Goal: Information Seeking & Learning: Learn about a topic

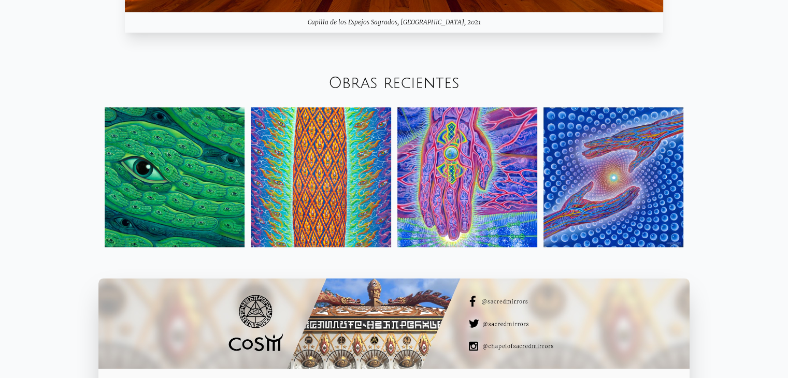
scroll to position [1099, 0]
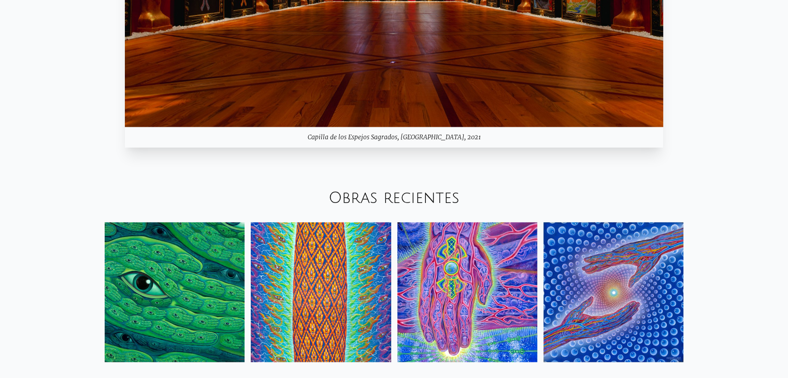
click at [381, 195] on font "Obras recientes" at bounding box center [393, 198] width 131 height 17
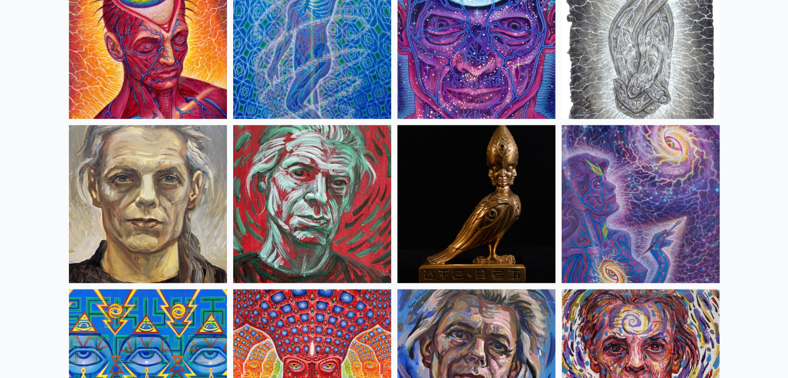
scroll to position [2383, 0]
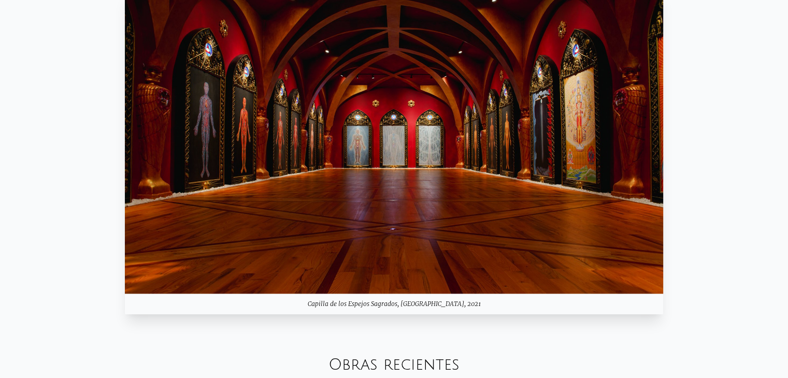
scroll to position [1243, 0]
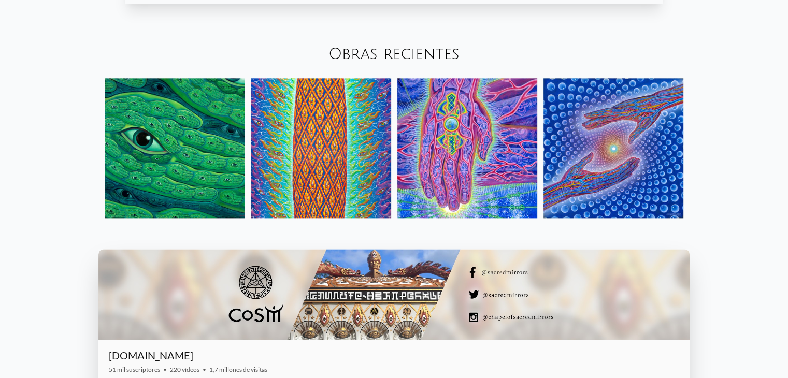
click at [402, 61] on font "Obras recientes" at bounding box center [393, 54] width 131 height 17
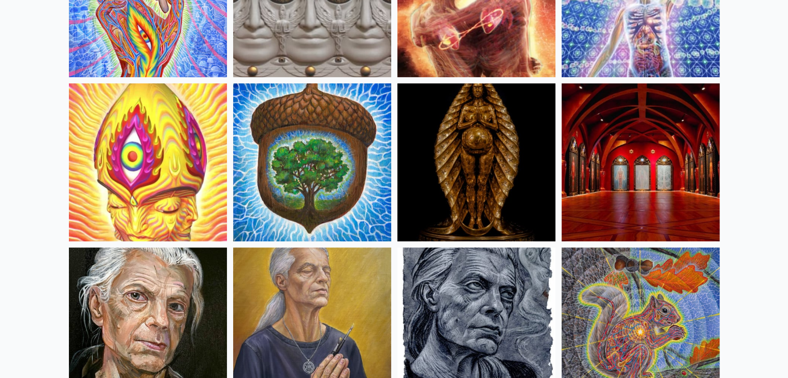
scroll to position [363, 0]
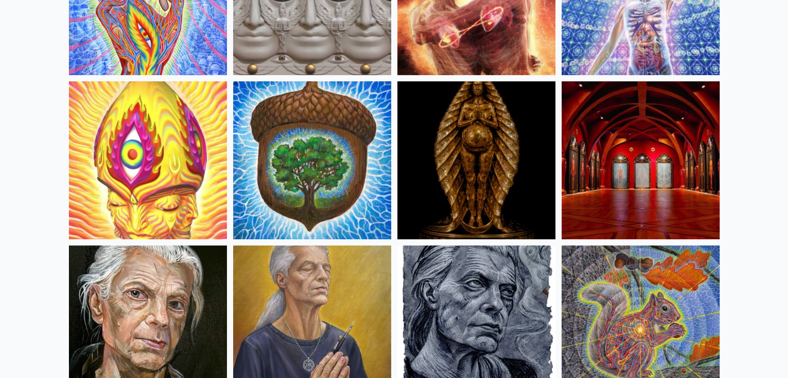
click at [199, 191] on img at bounding box center [148, 160] width 158 height 158
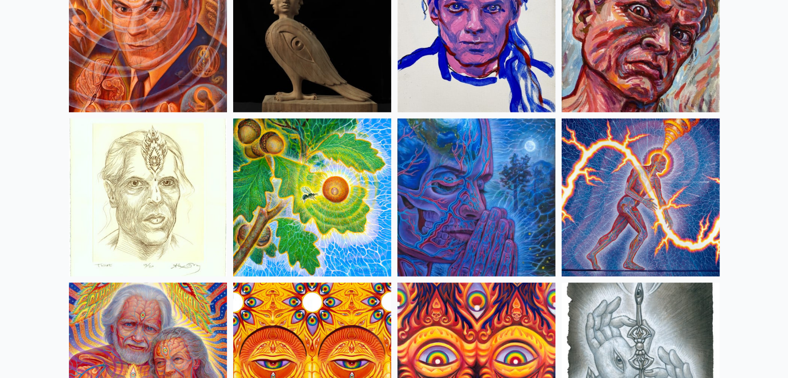
scroll to position [2746, 0]
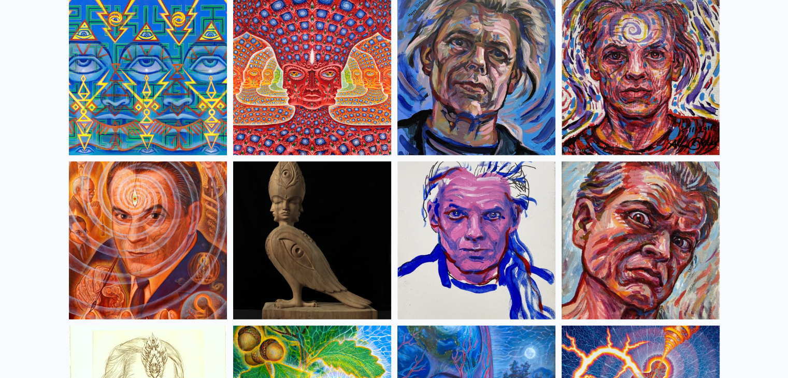
click at [629, 131] on img at bounding box center [641, 76] width 158 height 158
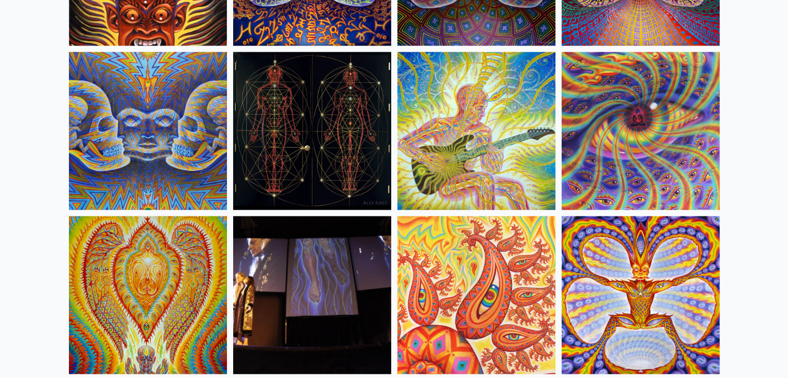
scroll to position [5491, 0]
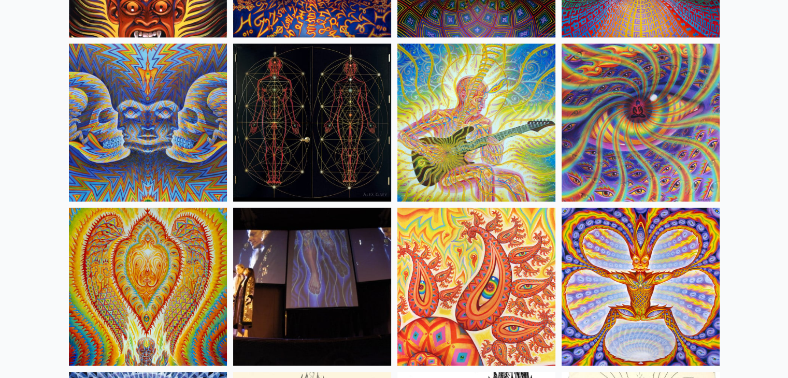
click at [642, 139] on img at bounding box center [641, 123] width 158 height 158
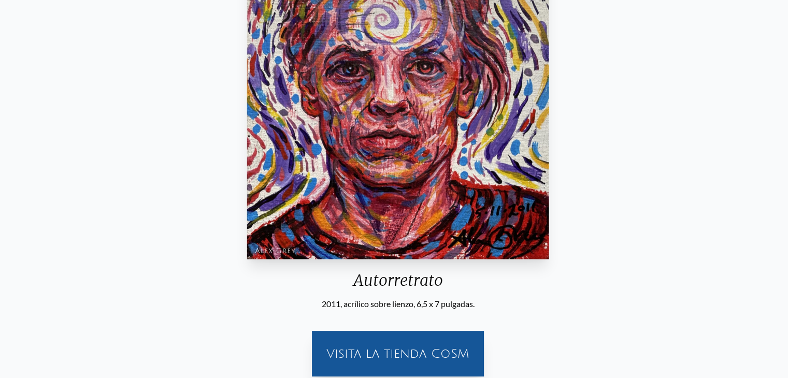
scroll to position [155, 0]
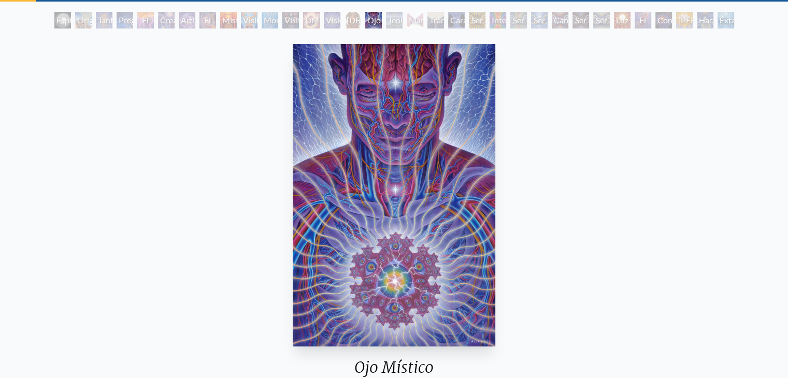
scroll to position [52, 0]
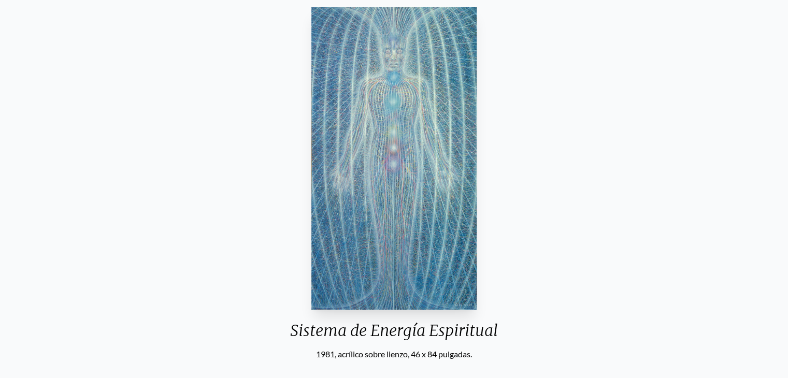
scroll to position [104, 0]
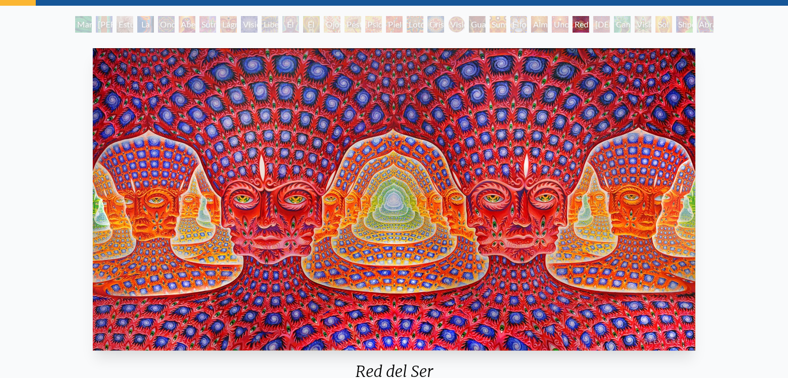
scroll to position [52, 0]
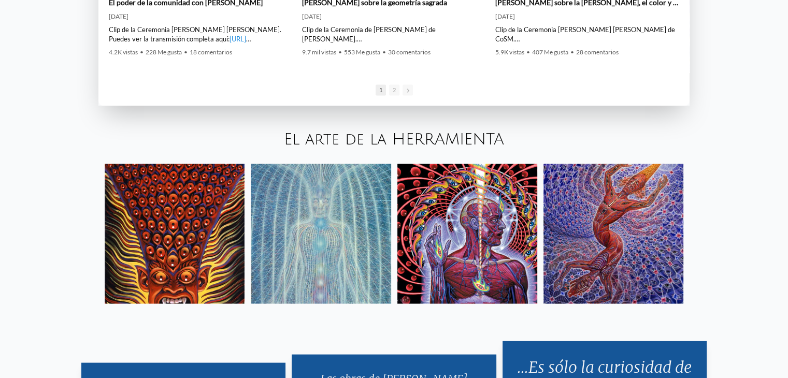
scroll to position [1773, 0]
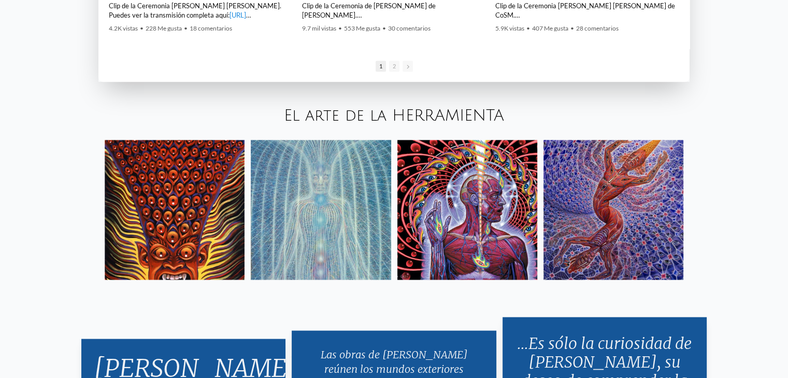
click at [555, 192] on img at bounding box center [613, 210] width 140 height 140
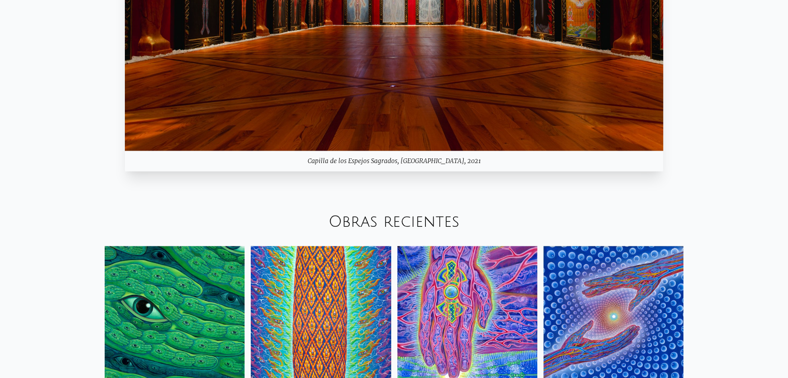
scroll to position [1042, 0]
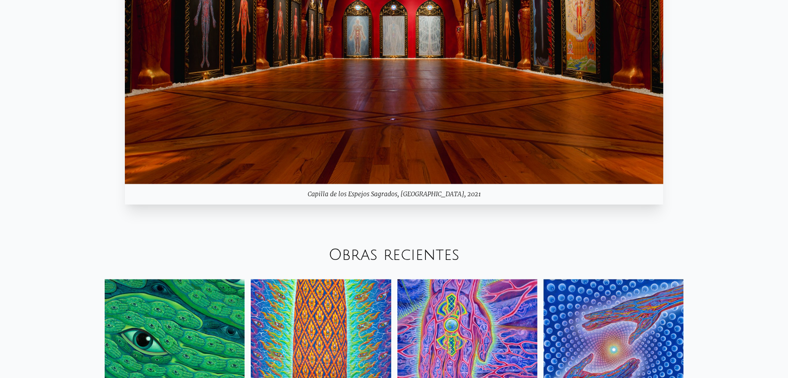
click at [409, 255] on font "Obras recientes" at bounding box center [393, 255] width 131 height 17
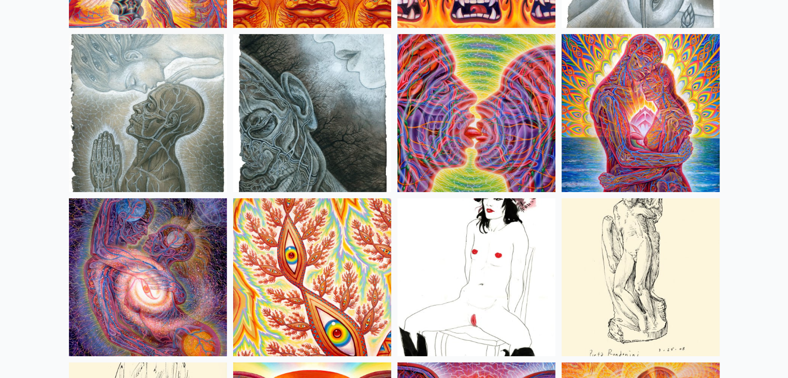
scroll to position [3367, 0]
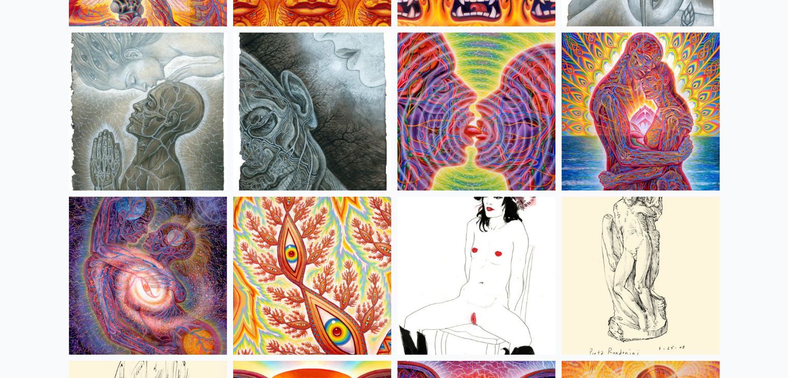
click at [613, 128] on img at bounding box center [641, 112] width 158 height 158
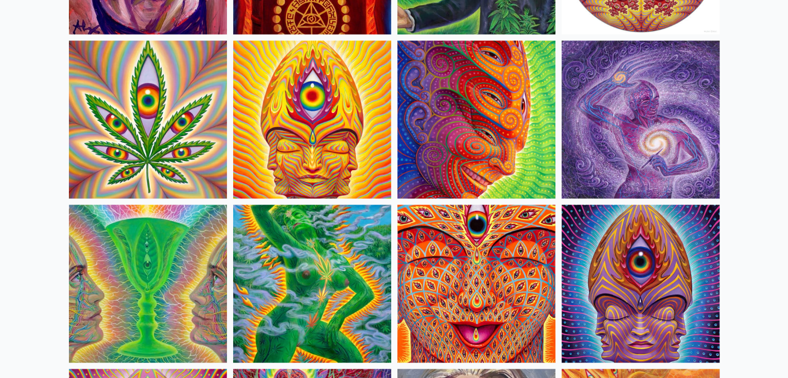
scroll to position [1865, 0]
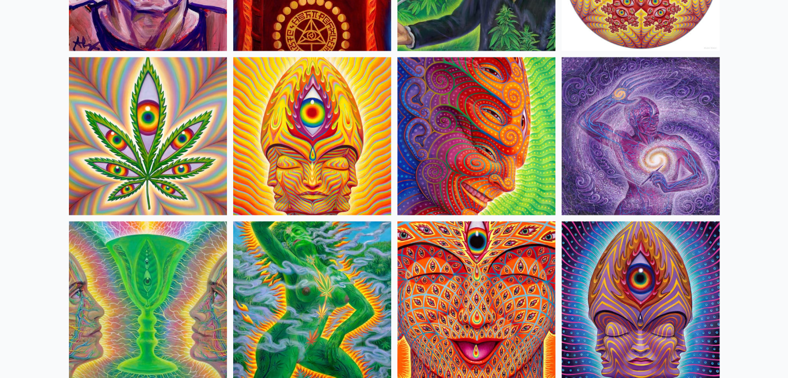
click at [607, 154] on img at bounding box center [641, 136] width 158 height 158
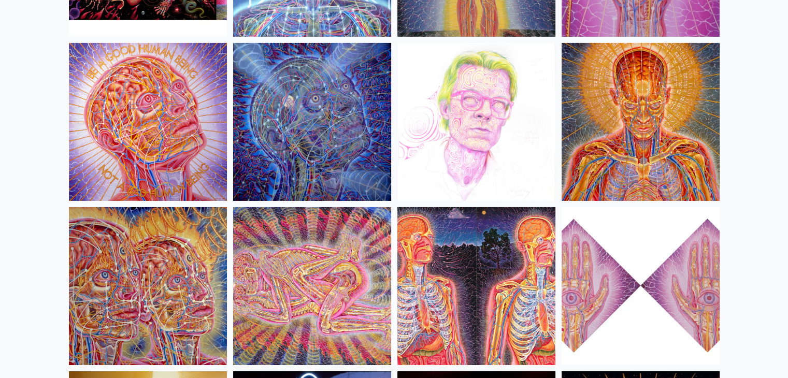
scroll to position [11449, 0]
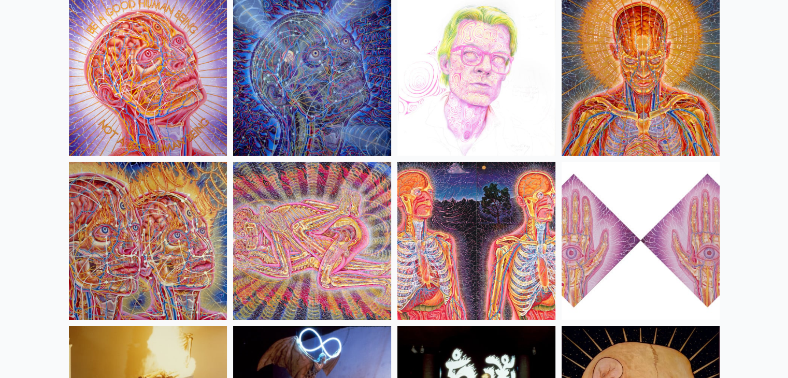
drag, startPoint x: 598, startPoint y: 104, endPoint x: 598, endPoint y: 74, distance: 30.1
click at [598, 74] on img at bounding box center [641, 77] width 158 height 158
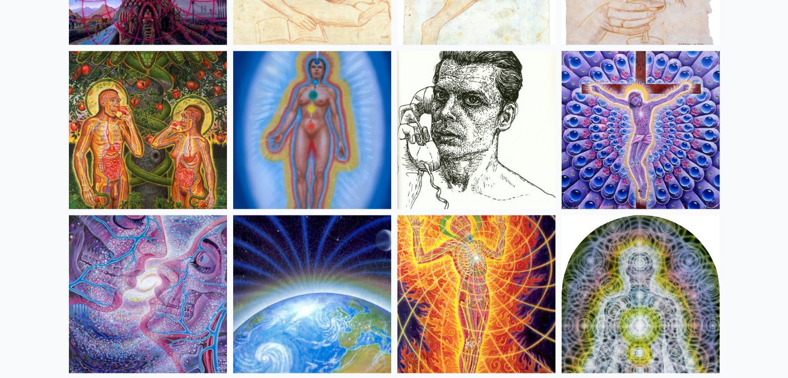
scroll to position [10258, 0]
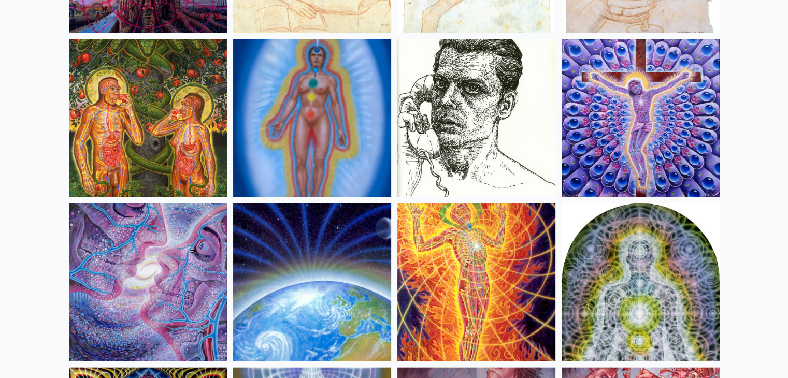
click at [189, 243] on img at bounding box center [148, 283] width 158 height 158
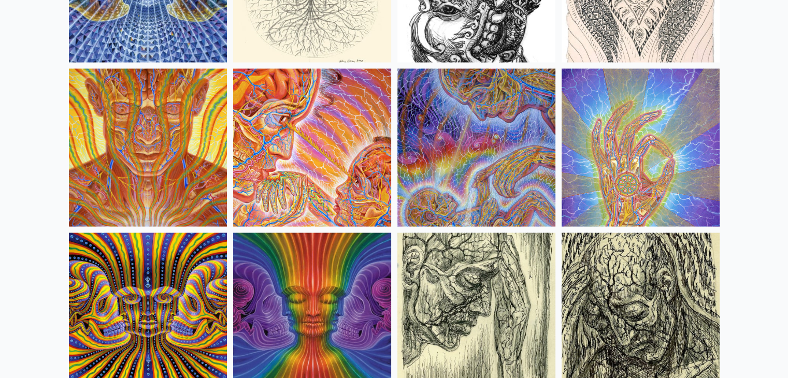
scroll to position [5958, 0]
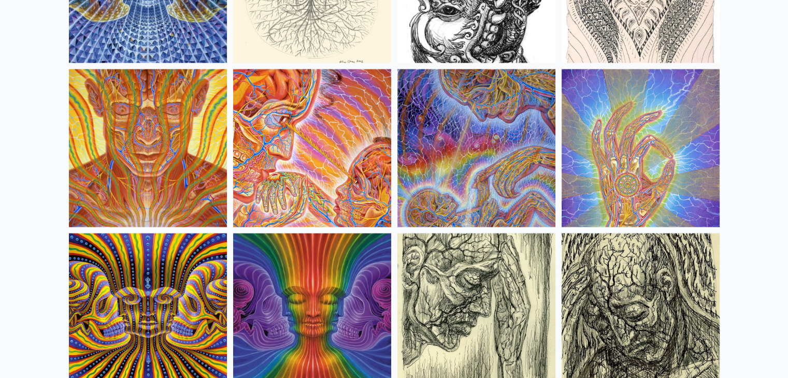
click at [464, 119] on img at bounding box center [476, 148] width 158 height 158
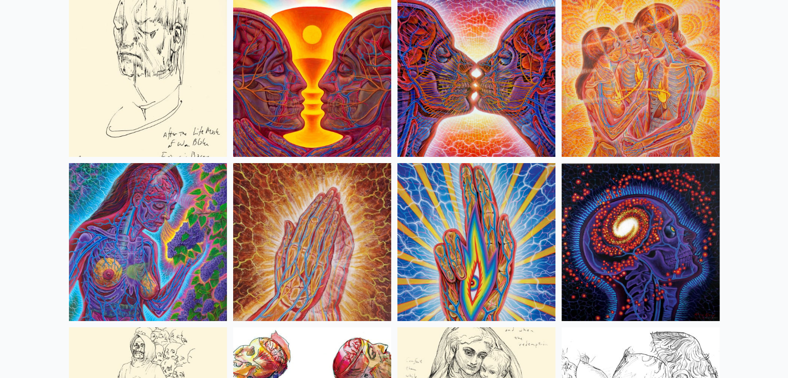
scroll to position [3731, 0]
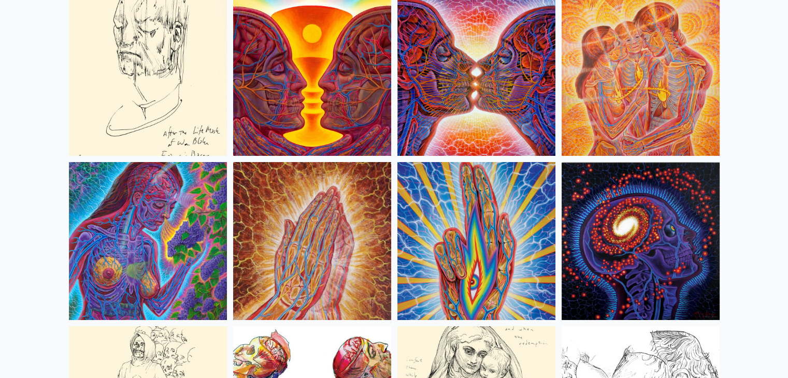
click at [653, 124] on img at bounding box center [641, 77] width 158 height 158
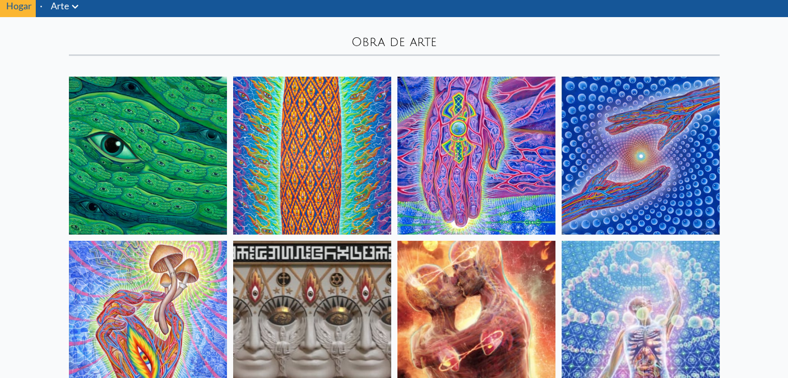
scroll to position [0, 0]
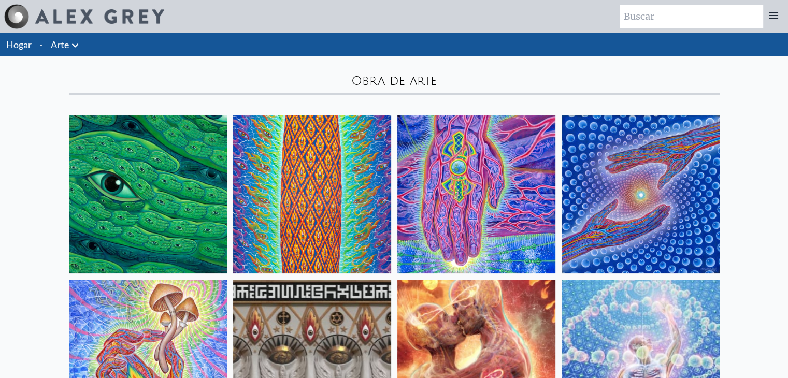
click at [658, 166] on img at bounding box center [641, 195] width 158 height 158
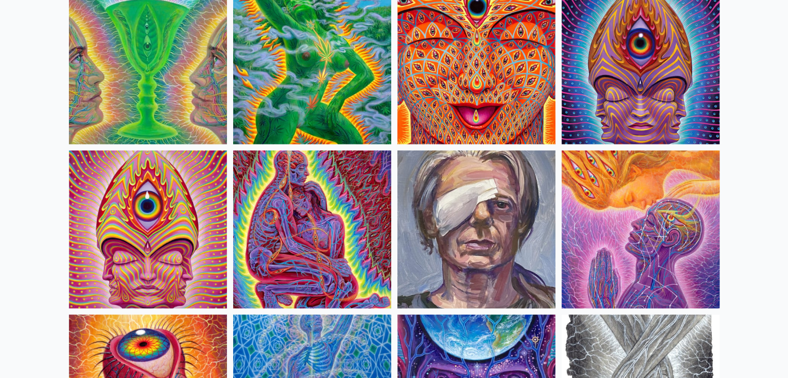
scroll to position [2176, 0]
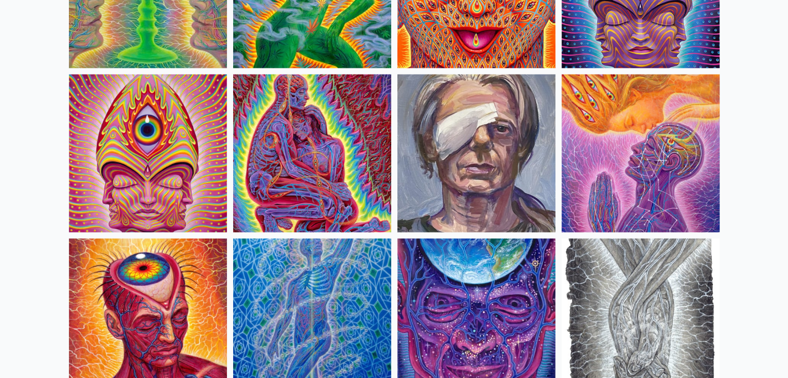
click at [582, 169] on img at bounding box center [641, 154] width 158 height 158
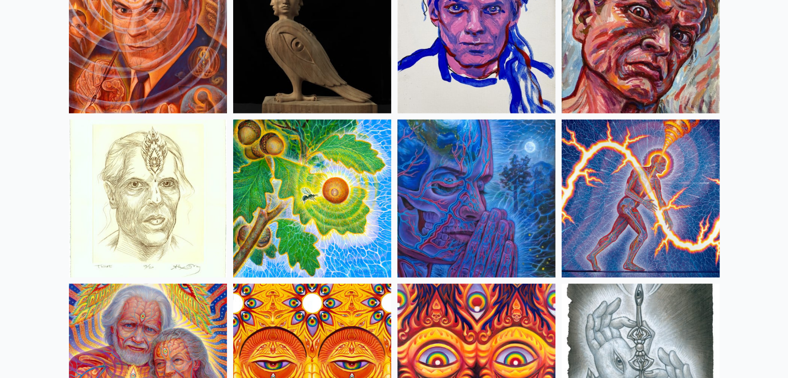
scroll to position [2953, 0]
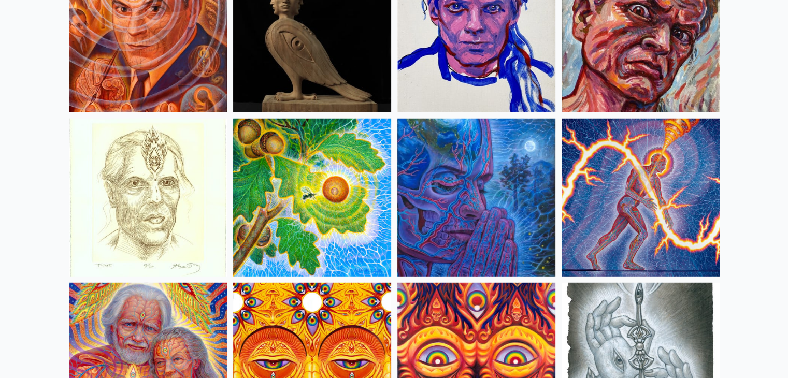
click at [499, 184] on img at bounding box center [476, 198] width 158 height 158
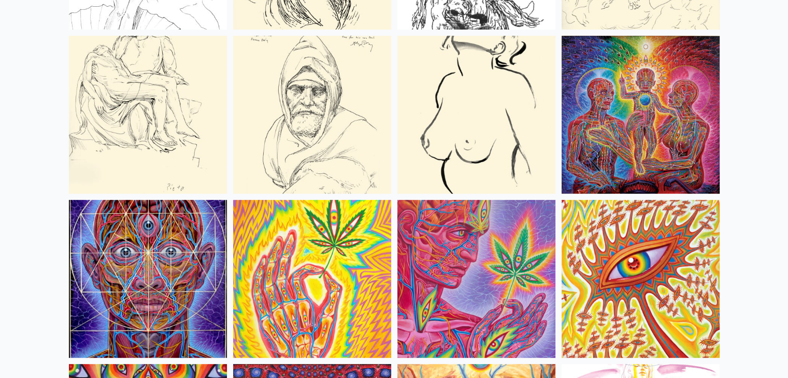
scroll to position [4352, 0]
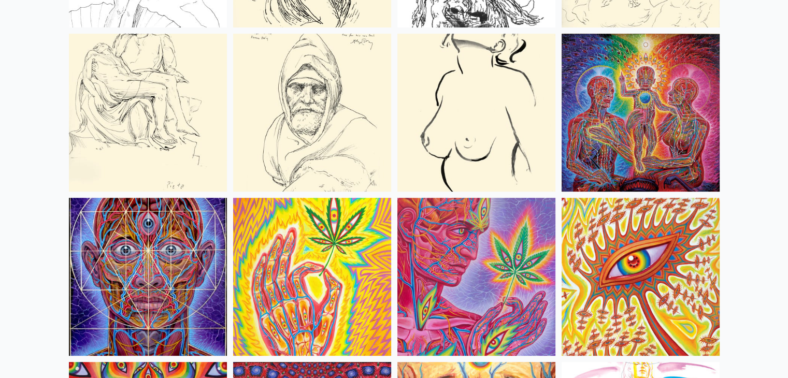
click at [657, 138] on img at bounding box center [641, 113] width 158 height 158
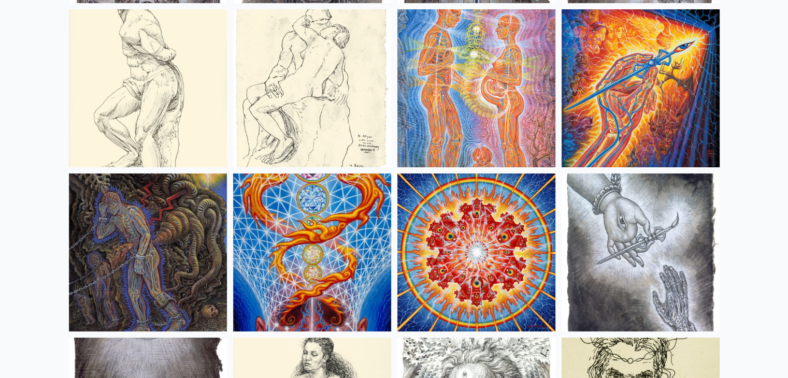
scroll to position [8030, 0]
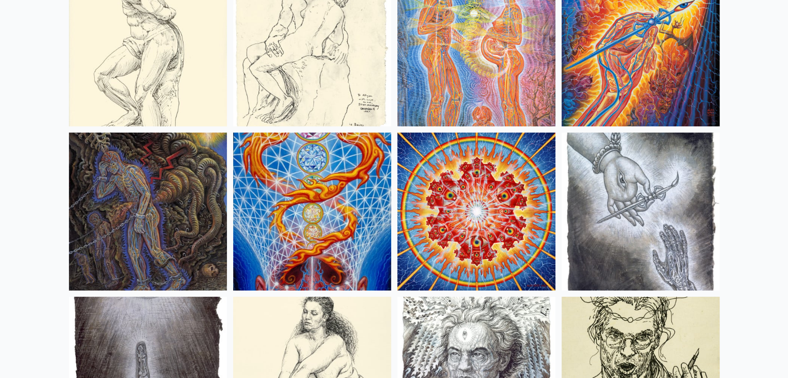
click at [449, 67] on img at bounding box center [476, 47] width 158 height 158
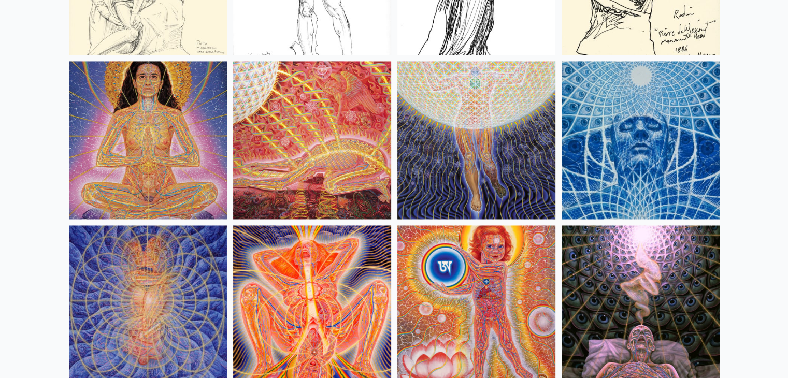
scroll to position [9636, 0]
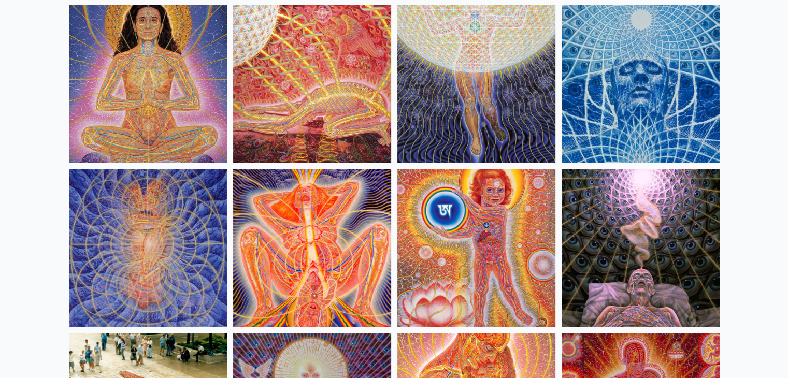
click at [593, 191] on img at bounding box center [641, 248] width 158 height 158
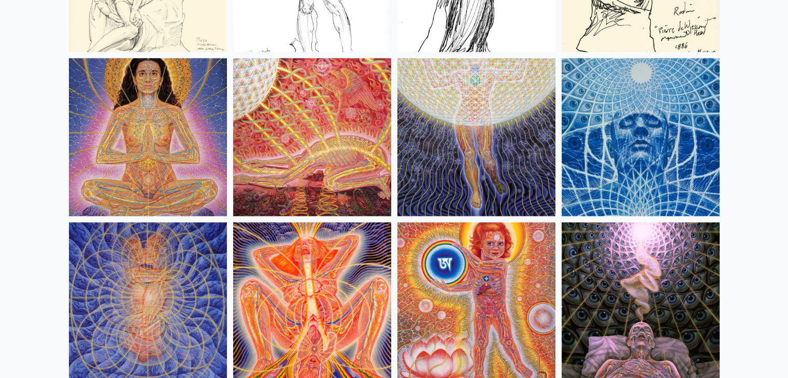
scroll to position [9584, 0]
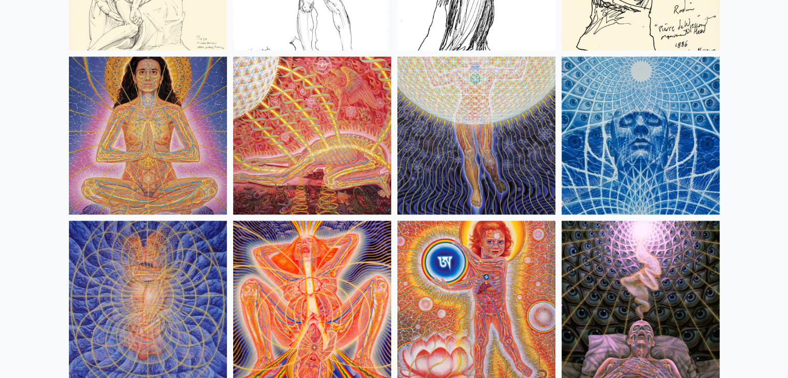
click at [345, 303] on img at bounding box center [312, 300] width 158 height 158
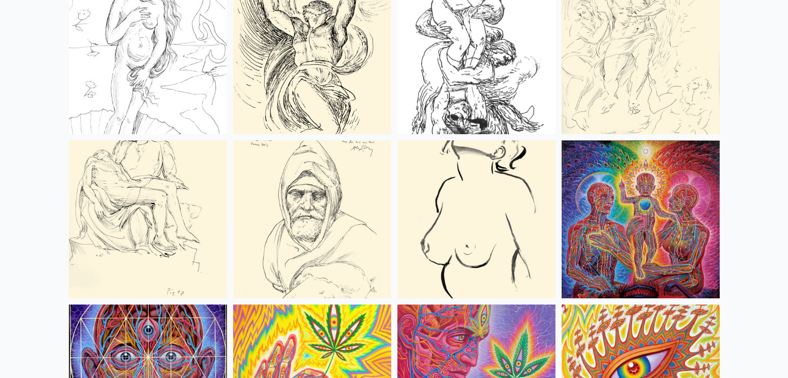
scroll to position [4248, 0]
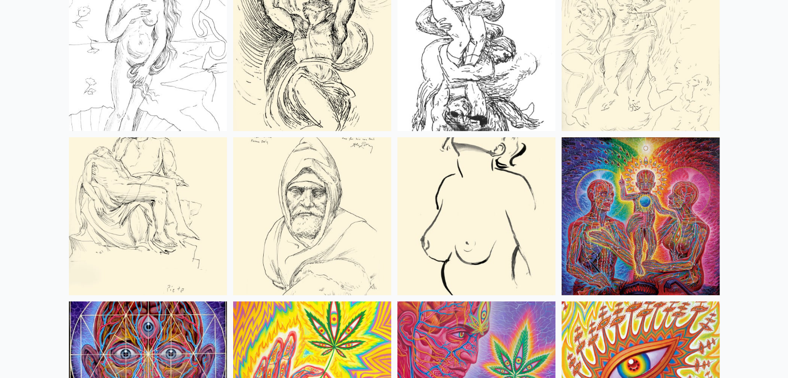
click at [635, 171] on img at bounding box center [641, 216] width 158 height 158
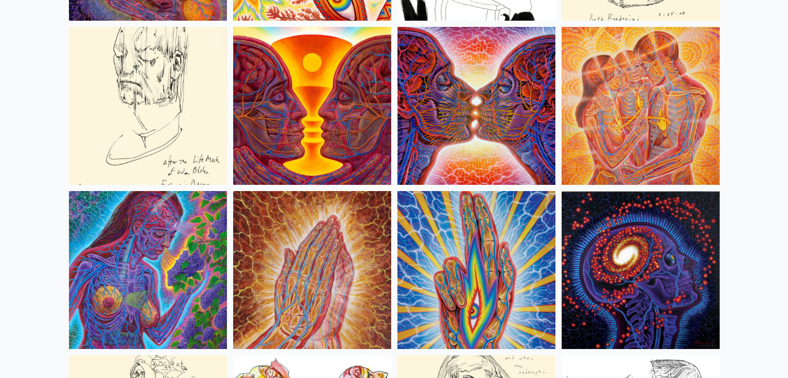
scroll to position [3730, 0]
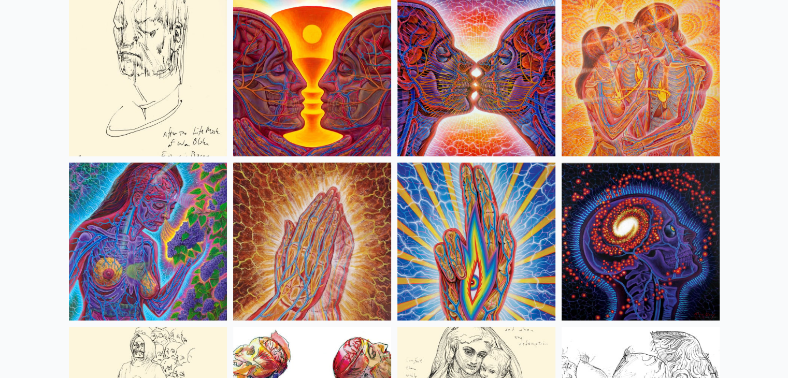
click at [582, 208] on img at bounding box center [641, 242] width 158 height 158
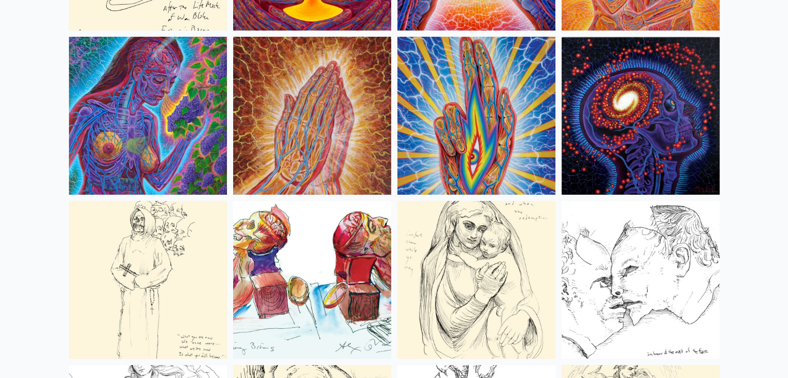
scroll to position [3782, 0]
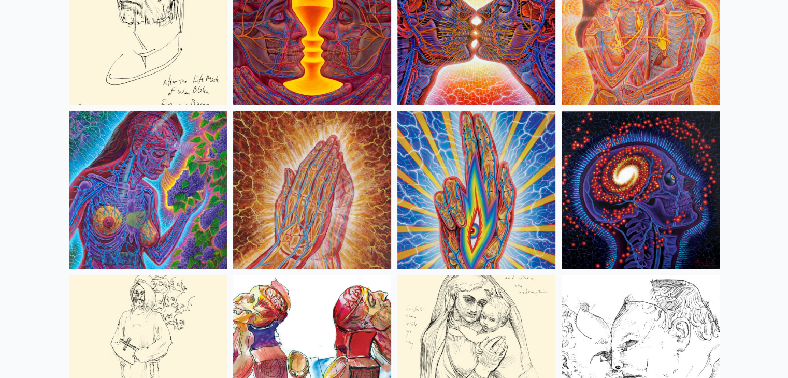
click at [478, 164] on img at bounding box center [476, 190] width 158 height 158
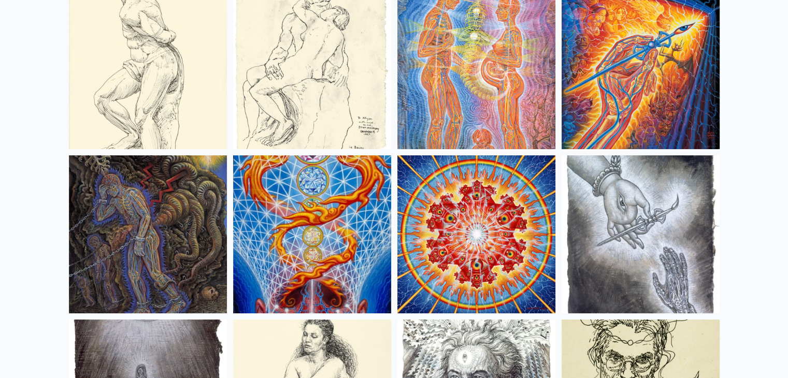
scroll to position [7926, 0]
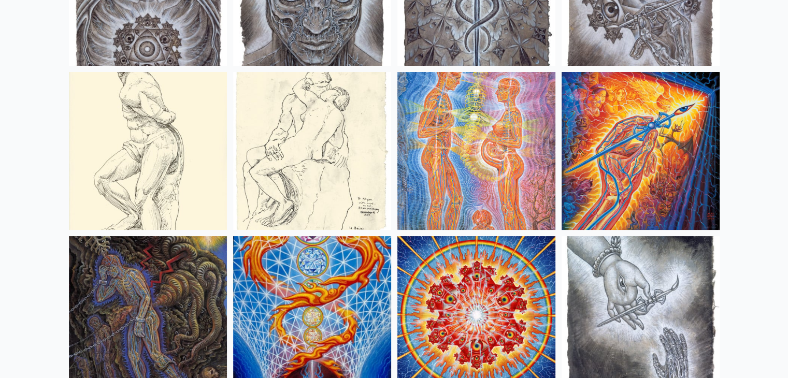
click at [609, 122] on img at bounding box center [641, 151] width 158 height 158
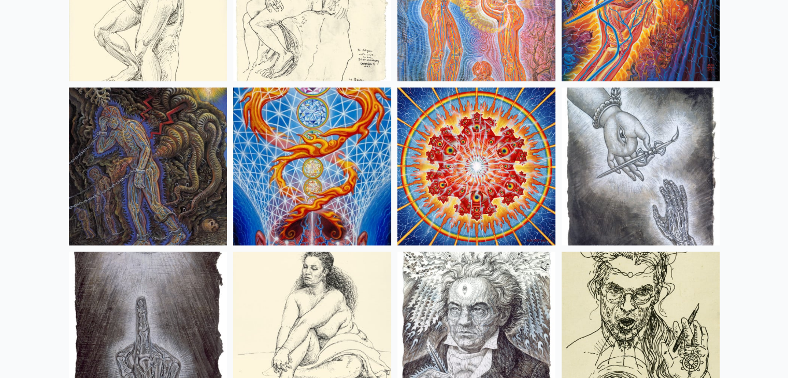
scroll to position [8082, 0]
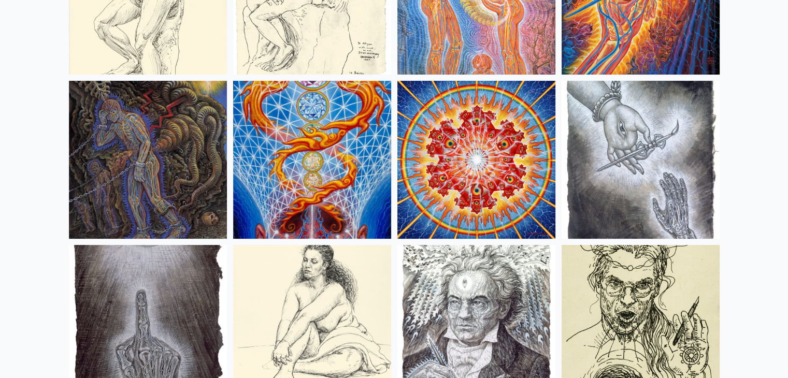
click at [311, 176] on img at bounding box center [312, 160] width 158 height 158
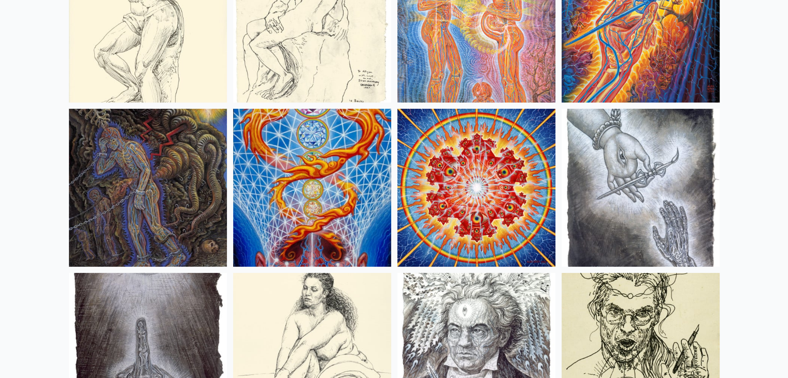
scroll to position [8030, 0]
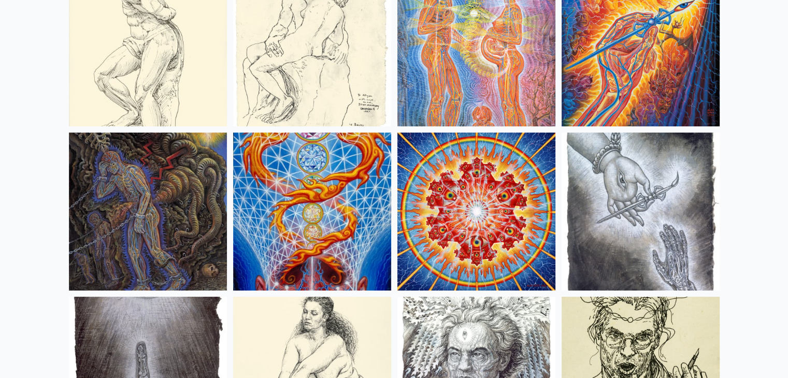
click at [613, 165] on img at bounding box center [641, 212] width 158 height 158
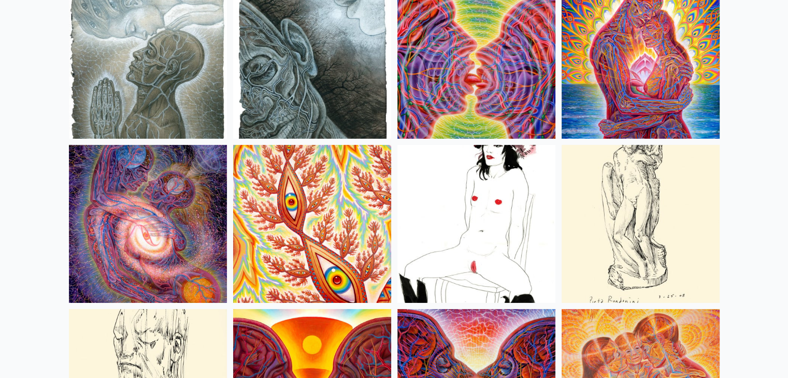
scroll to position [3419, 0]
click at [168, 255] on img at bounding box center [148, 224] width 158 height 158
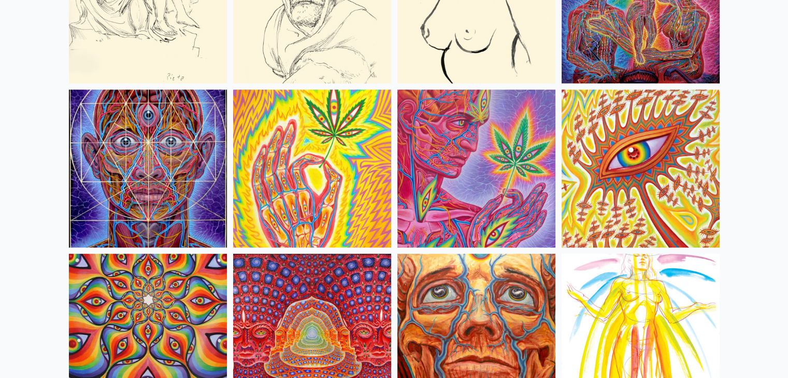
scroll to position [4455, 0]
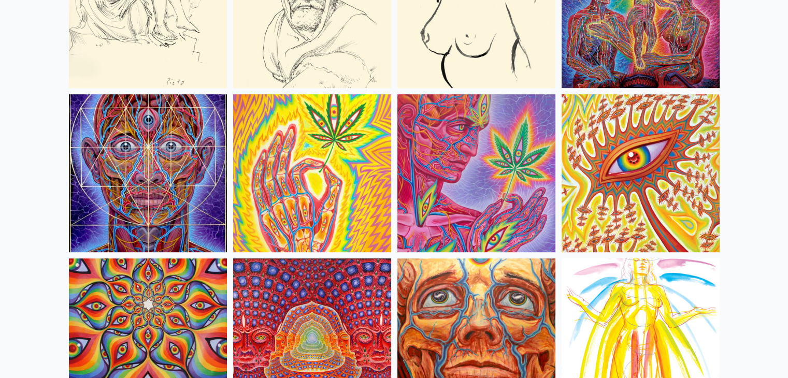
click at [139, 175] on img at bounding box center [148, 173] width 158 height 158
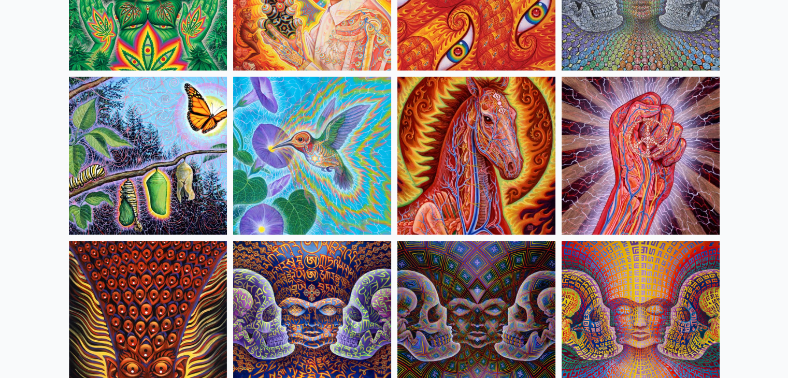
scroll to position [5129, 0]
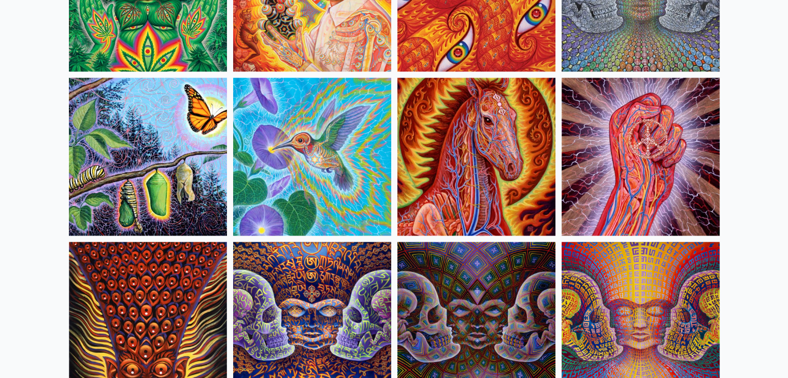
click at [483, 162] on img at bounding box center [476, 157] width 158 height 158
click at [655, 124] on img at bounding box center [641, 157] width 158 height 158
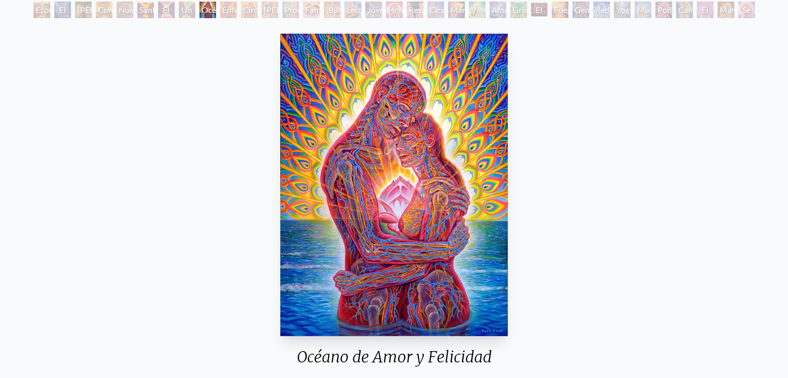
scroll to position [52, 0]
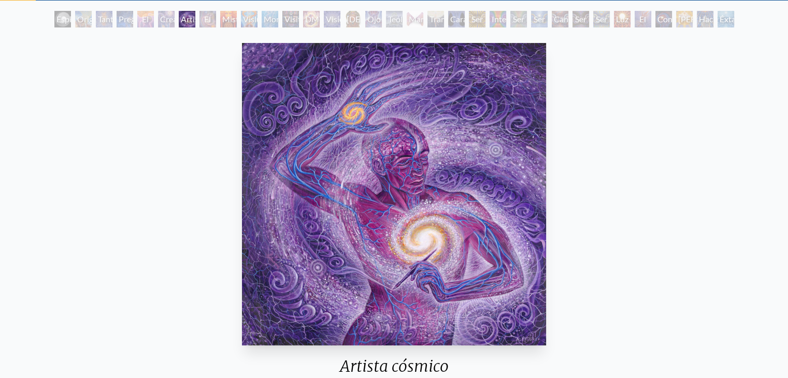
scroll to position [52, 0]
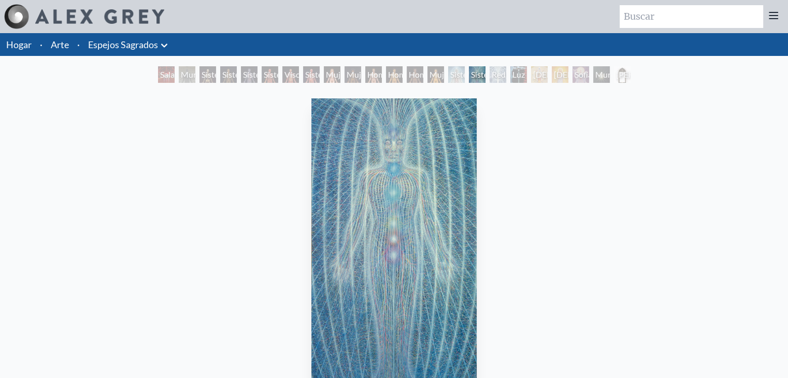
click at [644, 7] on input "search" at bounding box center [692, 16] width 144 height 23
paste input "Sacred Mirrors,"
type input "Sacred Mirrors"
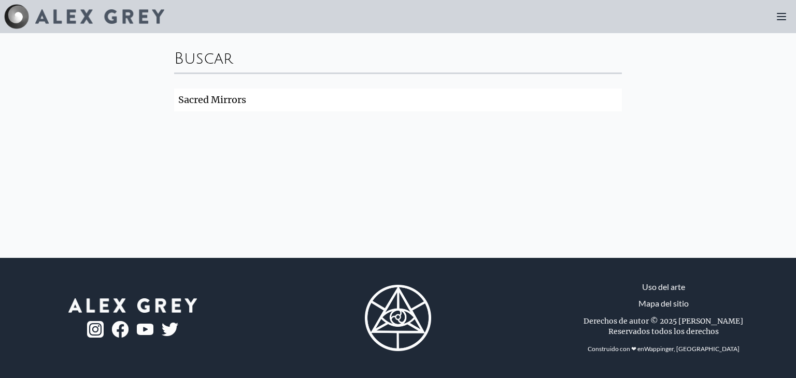
click button "Search" at bounding box center [0, 0] width 0 height 0
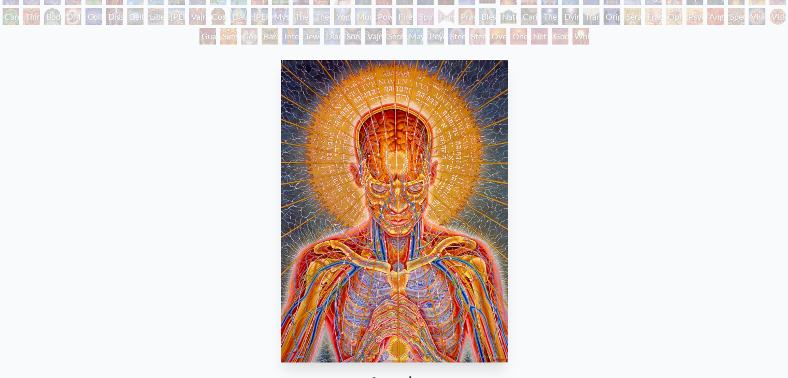
scroll to position [155, 0]
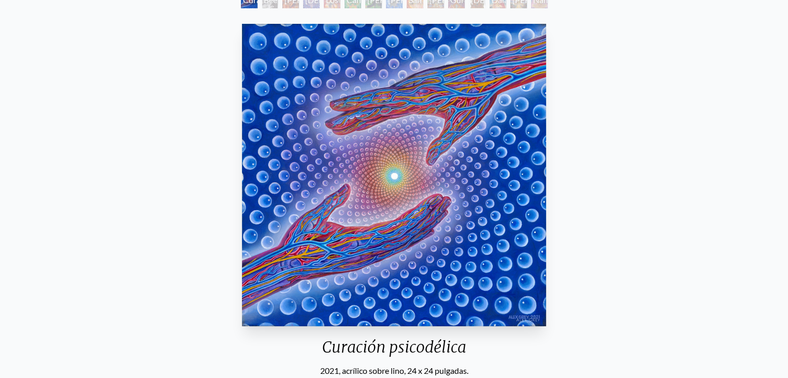
scroll to position [104, 0]
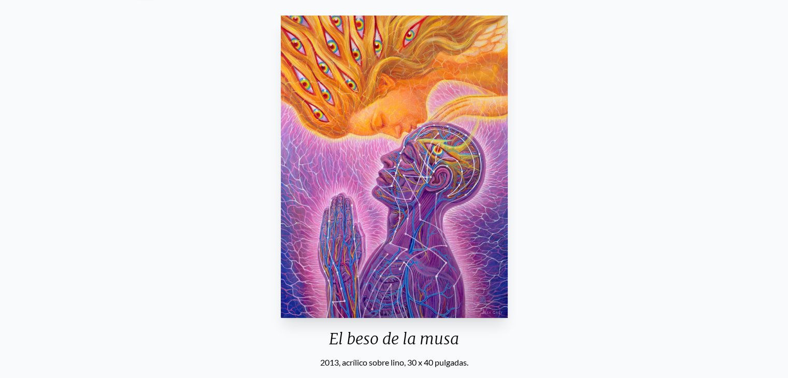
scroll to position [104, 0]
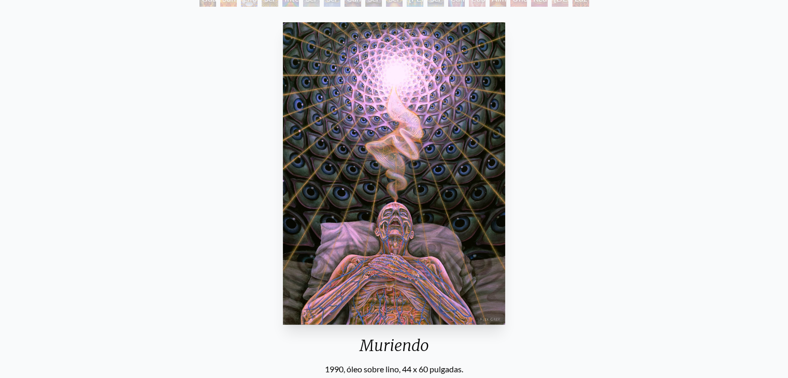
scroll to position [104, 0]
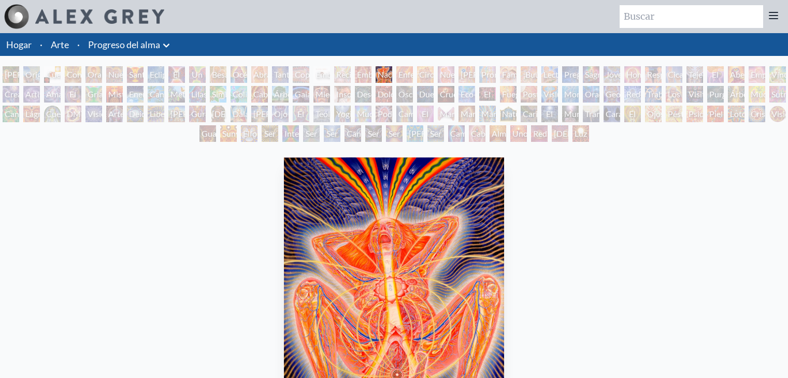
scroll to position [207, 0]
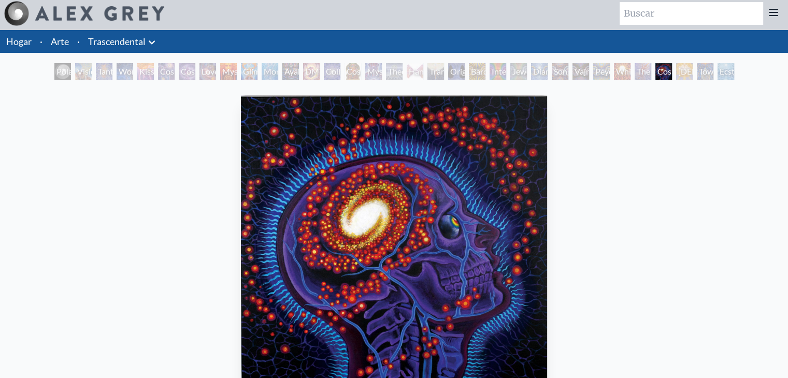
scroll to position [141, 0]
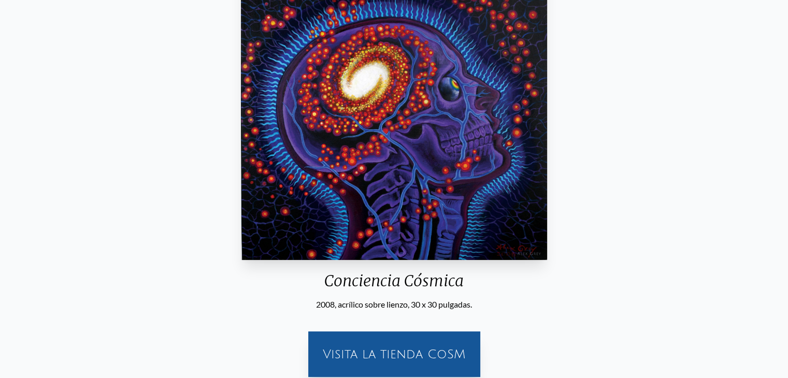
scroll to position [11, 0]
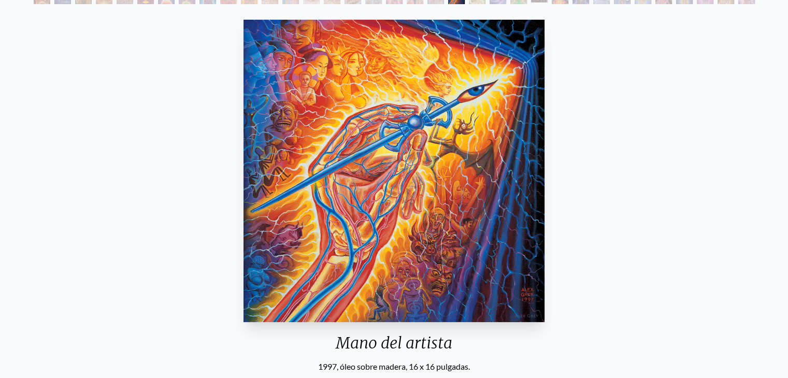
scroll to position [104, 0]
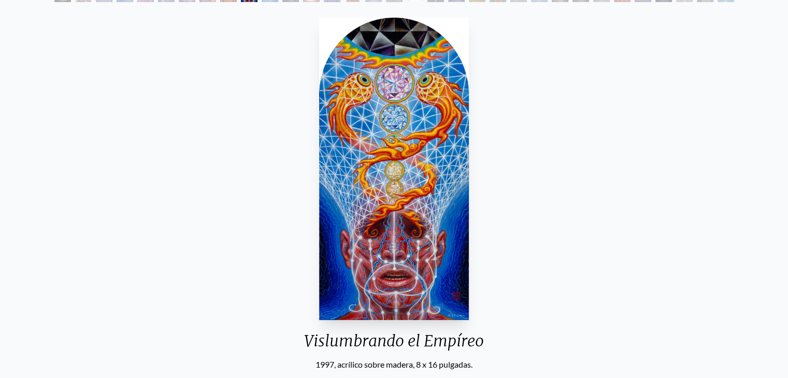
scroll to position [104, 0]
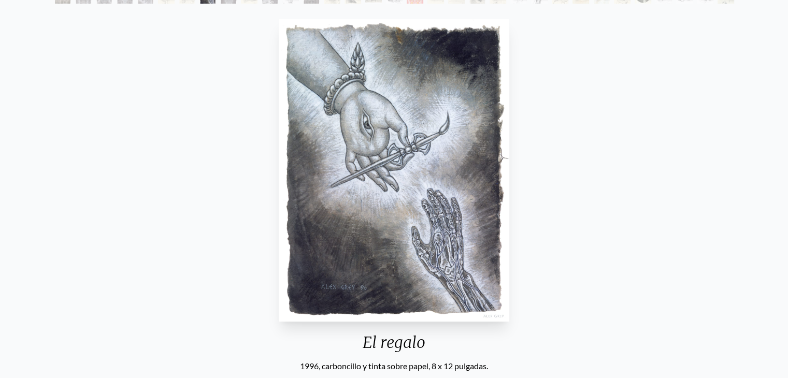
scroll to position [155, 0]
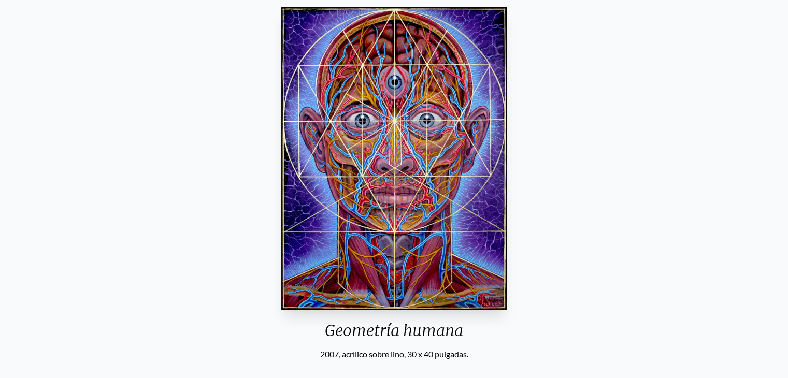
scroll to position [104, 0]
